Goal: Information Seeking & Learning: Learn about a topic

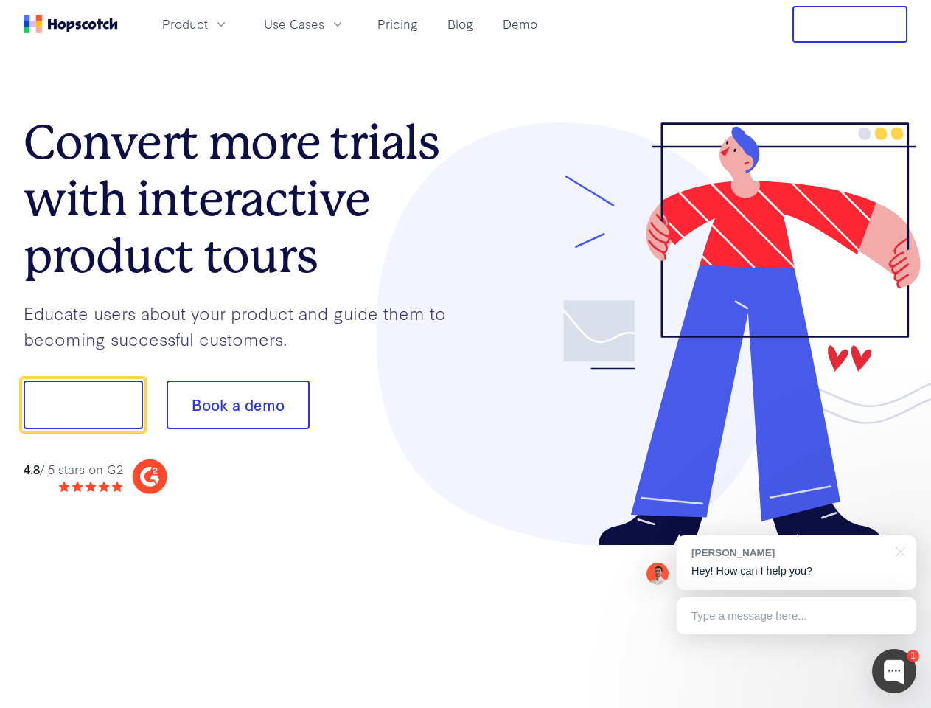
click at [466, 354] on div at bounding box center [687, 334] width 442 height 424
click at [208, 24] on span "Product" at bounding box center [185, 24] width 46 height 18
click at [324, 24] on span "Use Cases" at bounding box center [294, 24] width 60 height 18
click at [850, 24] on button "Free Trial" at bounding box center [850, 24] width 115 height 37
click at [83, 405] on button "Show me!" at bounding box center [83, 405] width 119 height 49
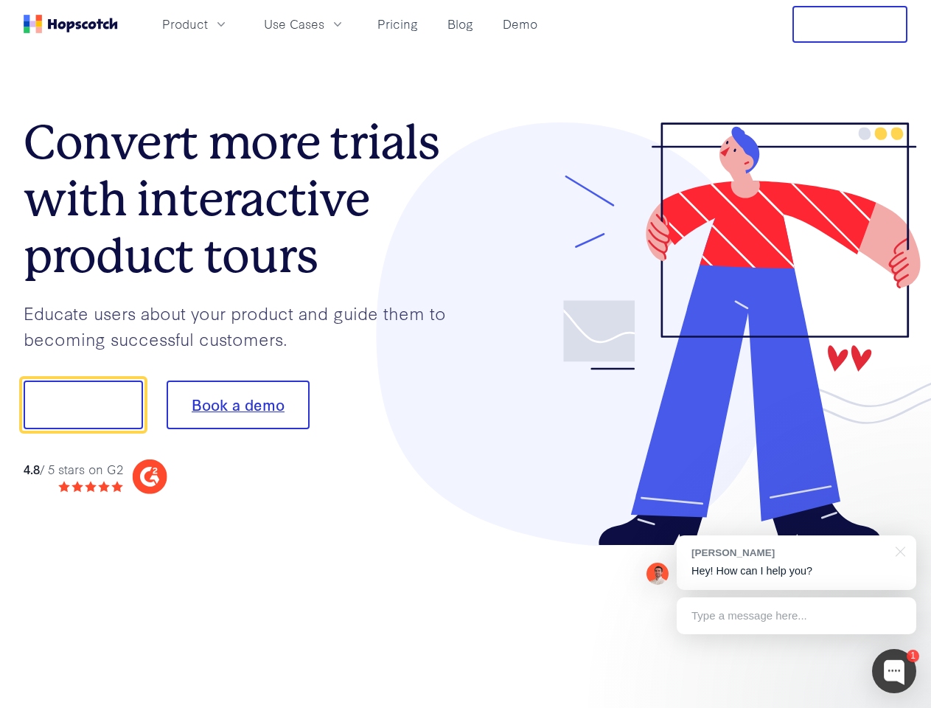
click at [237, 405] on button "Book a demo" at bounding box center [238, 405] width 143 height 49
click at [894, 671] on div at bounding box center [894, 671] width 44 height 44
click at [796, 563] on div "[PERSON_NAME] Hey! How can I help you?" at bounding box center [797, 562] width 240 height 55
click at [898, 550] on div at bounding box center [778, 403] width 277 height 492
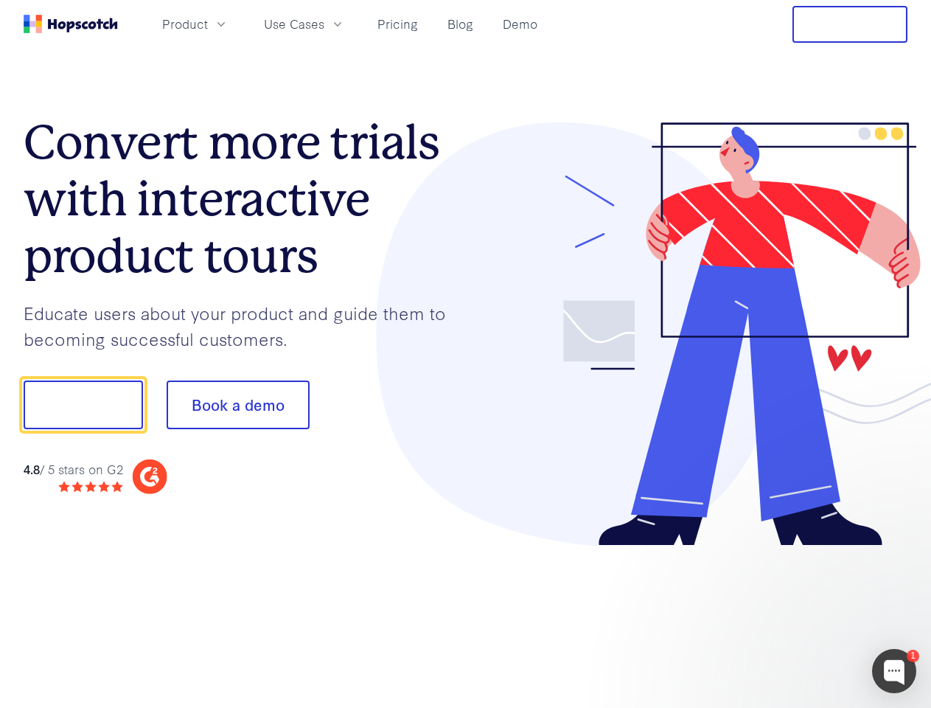
click at [796, 616] on div at bounding box center [778, 502] width 277 height 294
